Goal: Find contact information: Find contact information

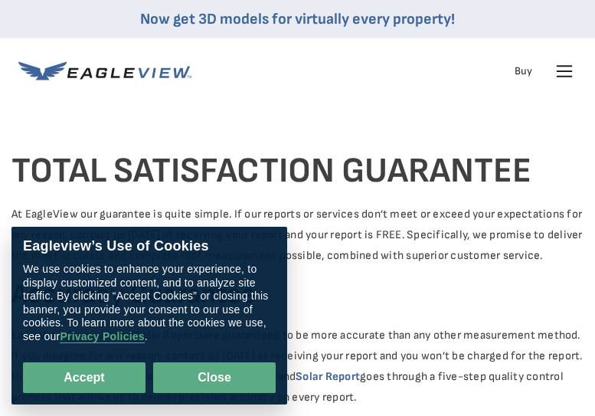
click at [205, 373] on button "Close" at bounding box center [214, 377] width 123 height 31
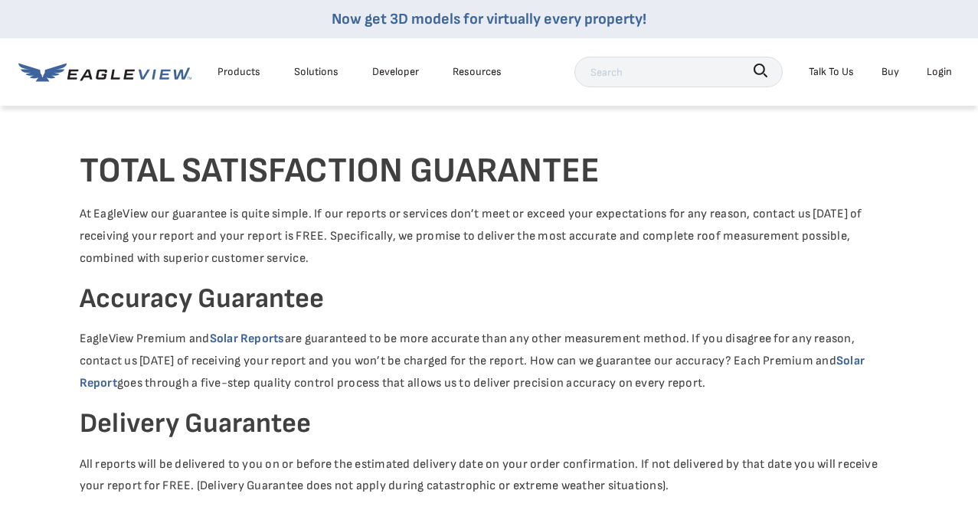
click at [594, 72] on div "Talk To Us" at bounding box center [831, 71] width 45 height 19
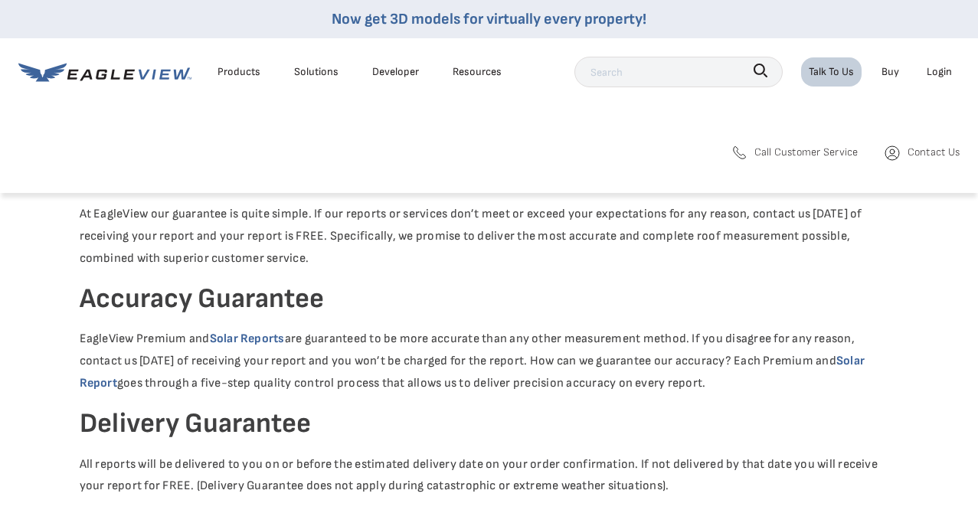
click at [594, 152] on span "Call Customer Service" at bounding box center [806, 151] width 104 height 19
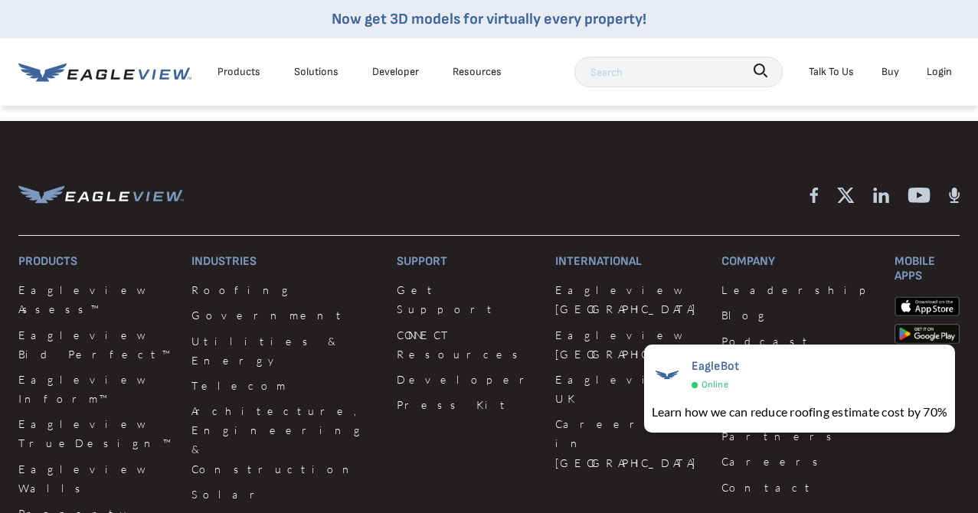
scroll to position [606, 0]
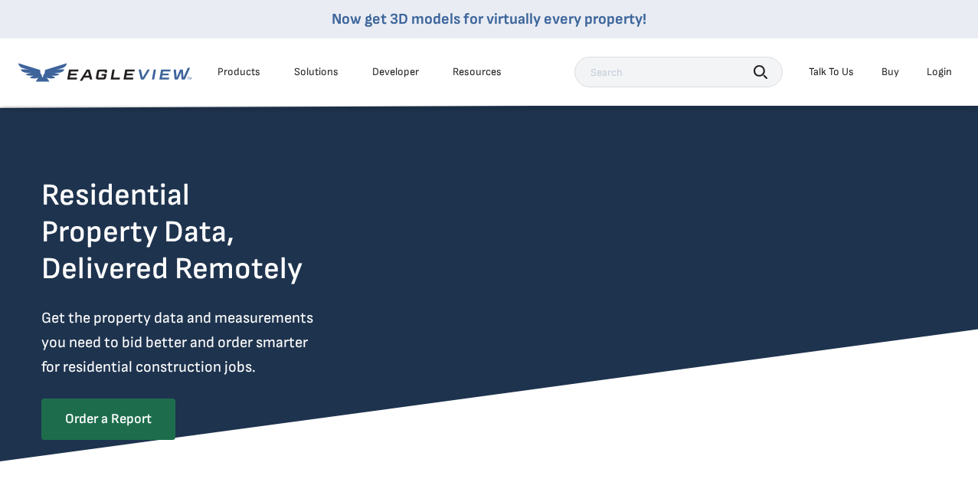
click at [834, 74] on div "Talk To Us" at bounding box center [831, 72] width 45 height 14
click at [833, 70] on div "Talk To Us" at bounding box center [831, 72] width 45 height 14
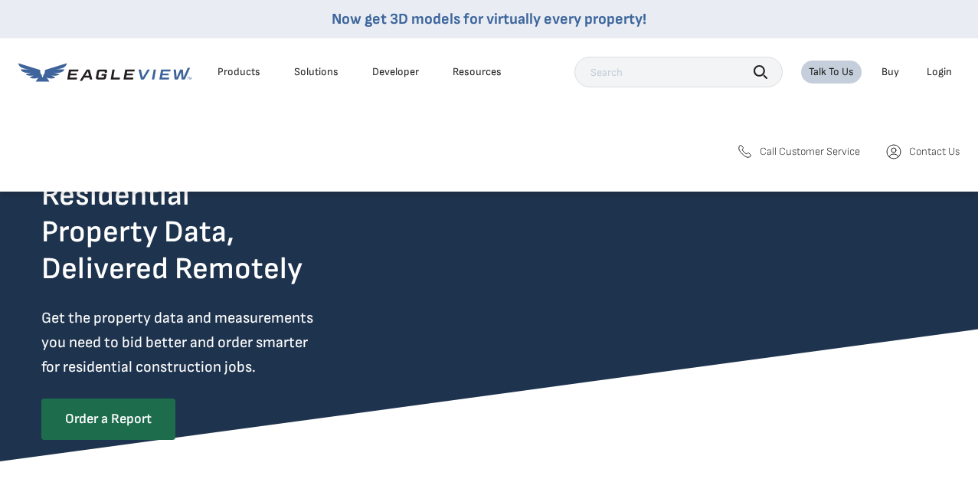
click at [921, 155] on span "Contact Us" at bounding box center [934, 152] width 51 height 14
